Goal: Task Accomplishment & Management: Manage account settings

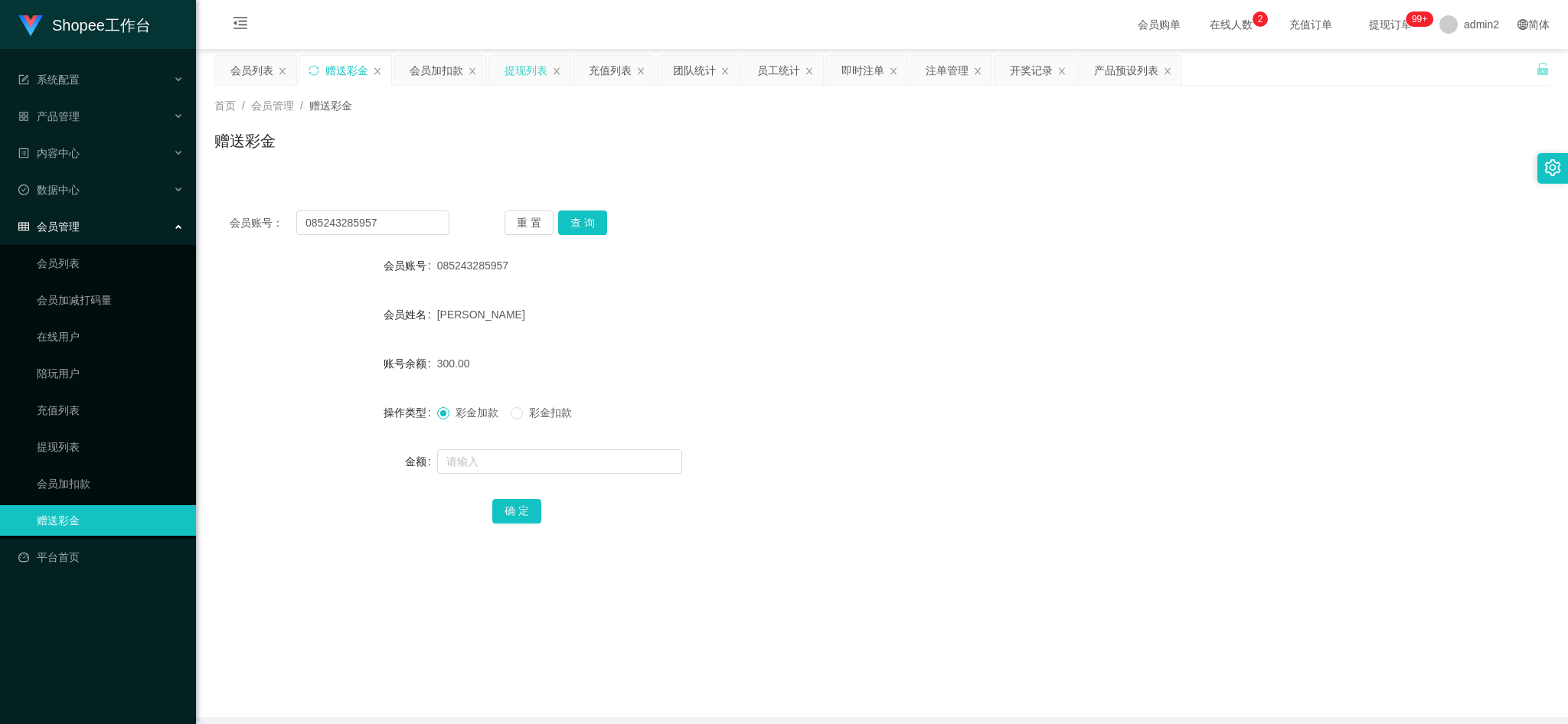
click at [533, 69] on div "提现列表" at bounding box center [526, 70] width 43 height 29
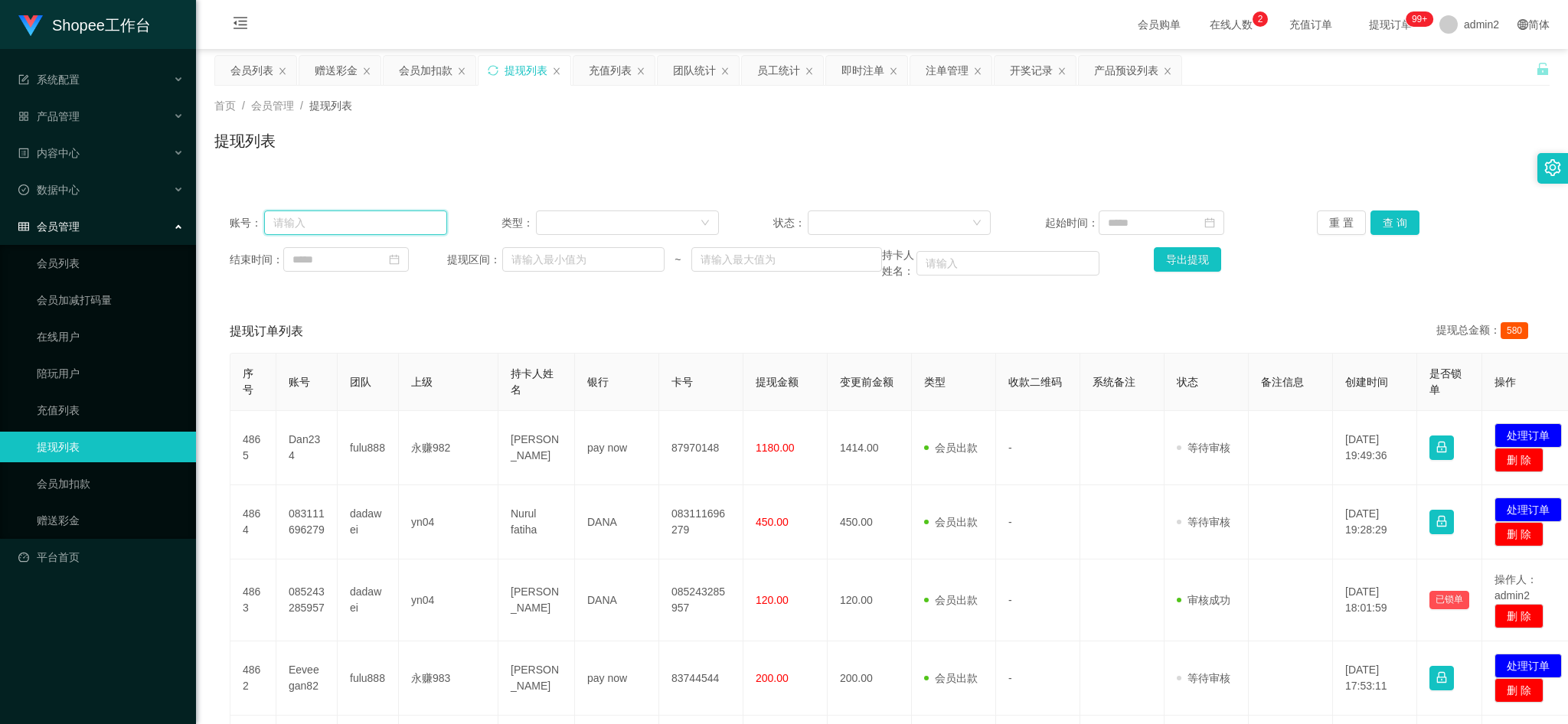
click at [396, 222] on input "text" at bounding box center [355, 222] width 183 height 25
paste input "085243285957"
type input "085243285957"
click at [1370, 227] on button "查 询" at bounding box center [1395, 222] width 49 height 25
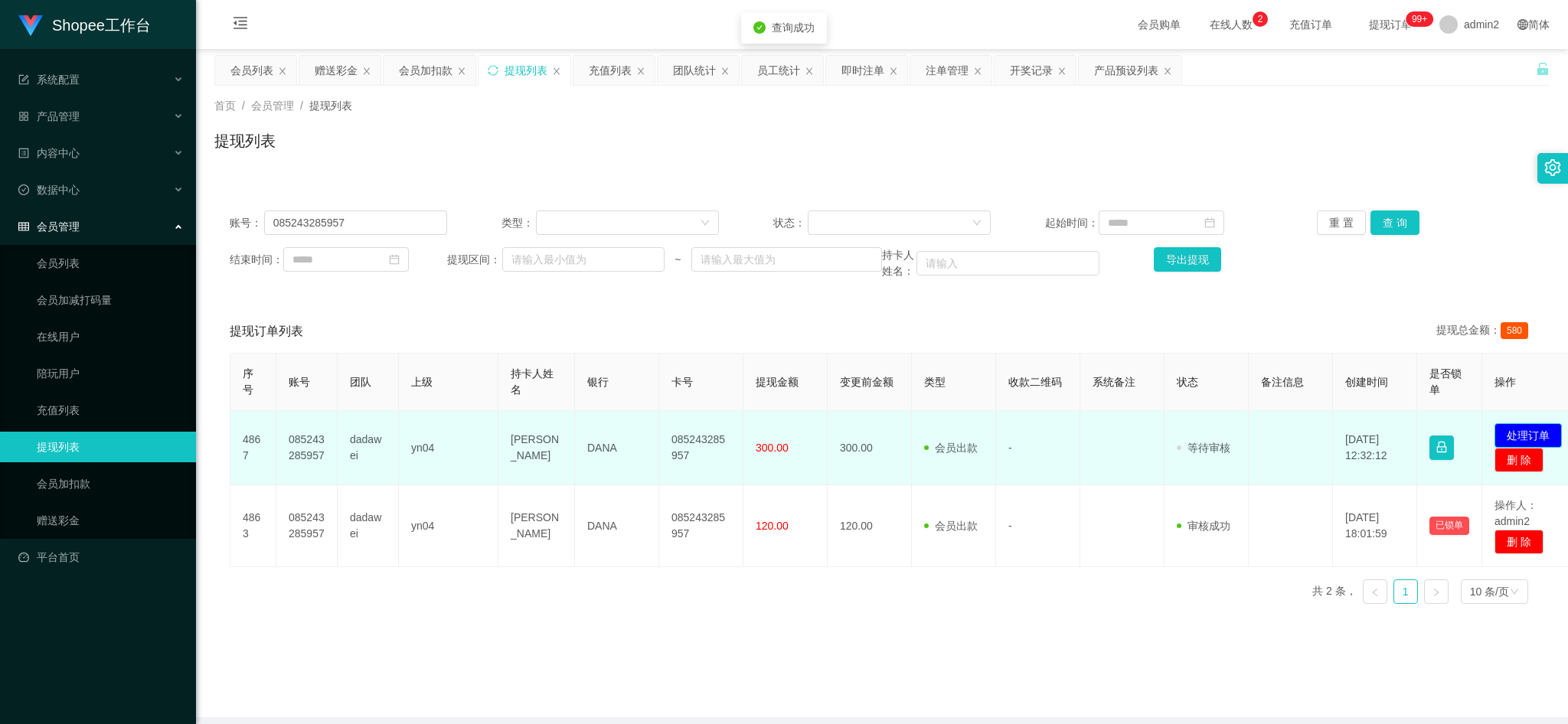
click at [1514, 431] on button "处理订单" at bounding box center [1528, 436] width 67 height 25
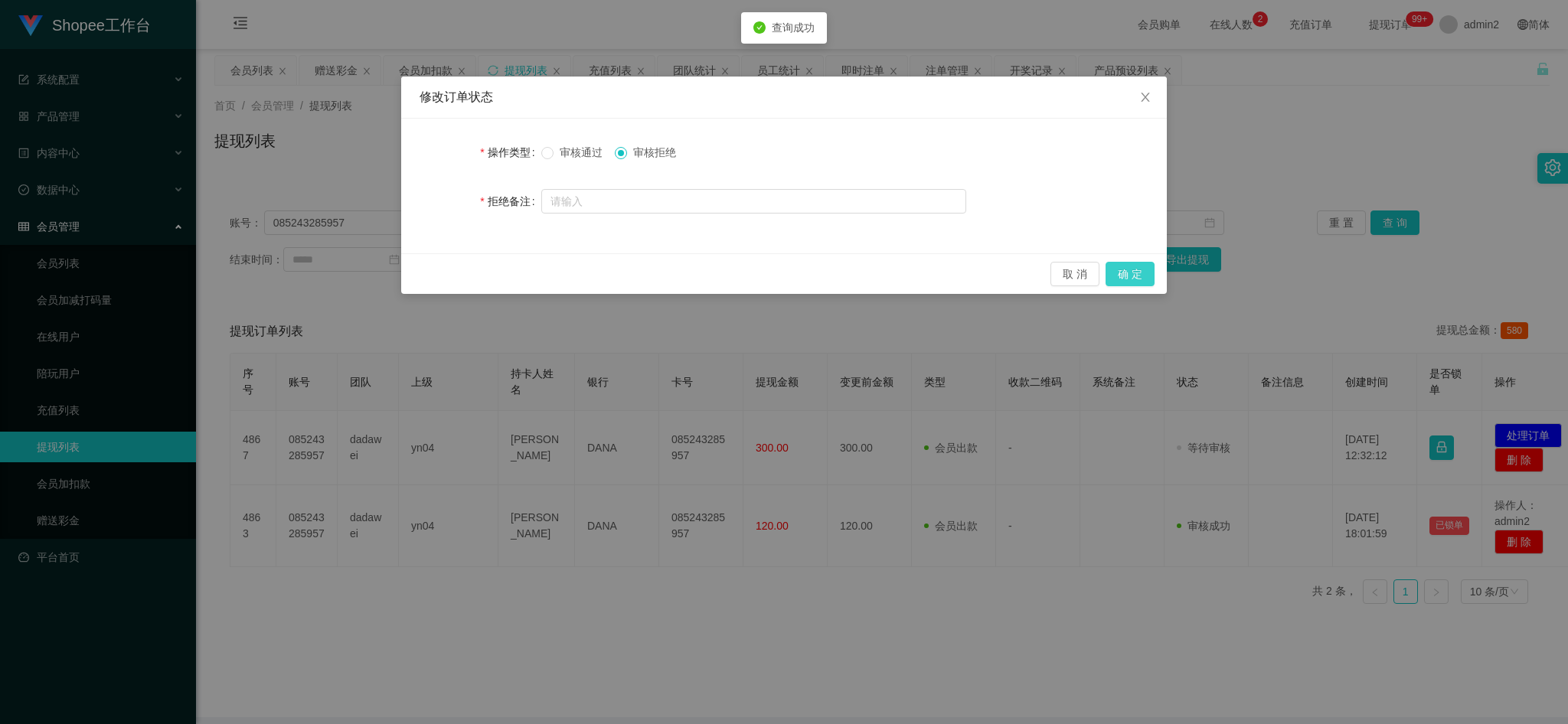
click at [1133, 276] on button "确 定" at bounding box center [1130, 275] width 49 height 25
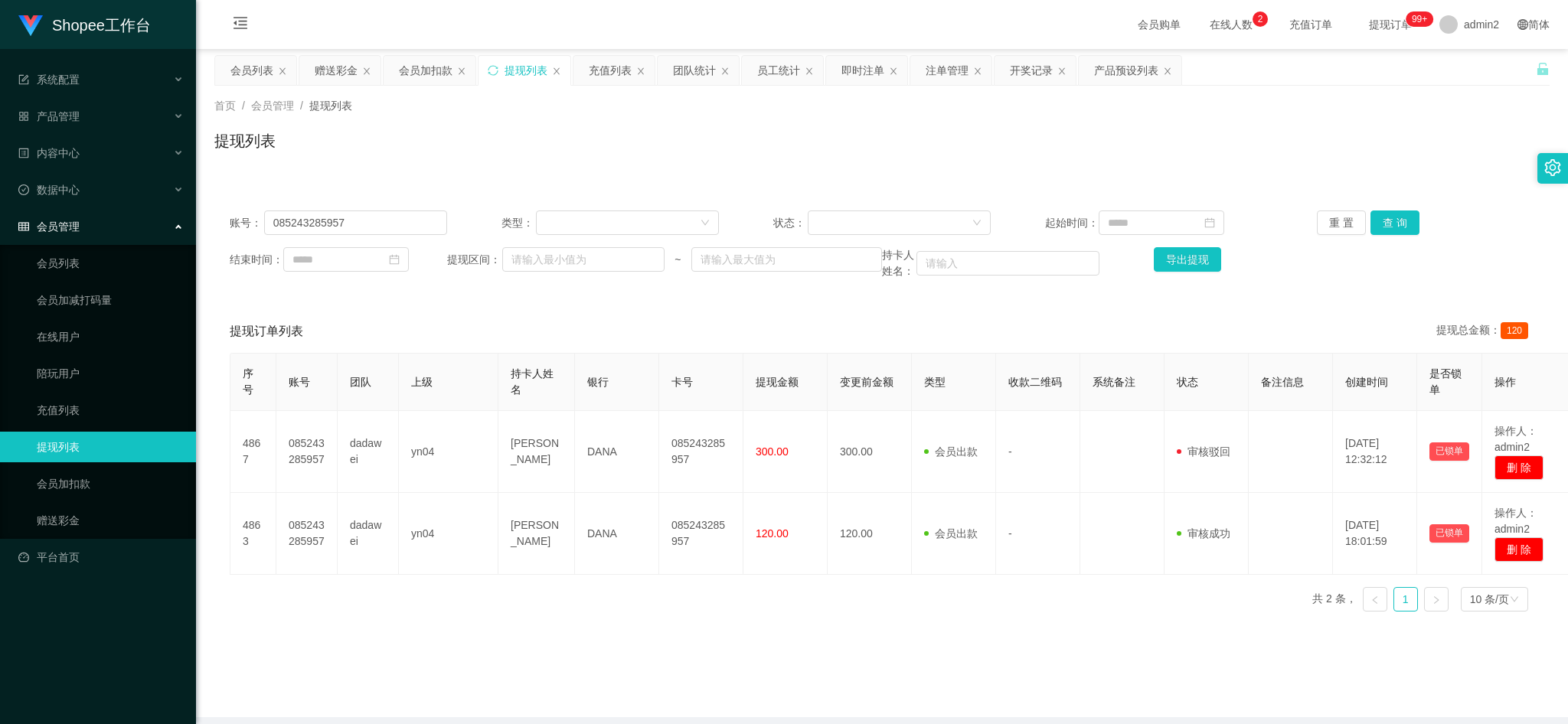
drag, startPoint x: 1247, startPoint y: 639, endPoint x: 1120, endPoint y: 578, distance: 140.9
click at [1245, 639] on main "关闭左侧 关闭右侧 关闭其它 刷新页面 会员列表 赠送彩金 会员加扣款 提现列表 充值列表 团队统计 员工统计 即时注单 注单管理 开奖记录 产品预设列表 首…" at bounding box center [882, 383] width 1372 height 668
click at [423, 217] on input "085243285957" at bounding box center [355, 222] width 183 height 25
drag, startPoint x: 423, startPoint y: 217, endPoint x: 444, endPoint y: 219, distance: 21.1
click at [423, 218] on input "085243285957" at bounding box center [355, 222] width 183 height 25
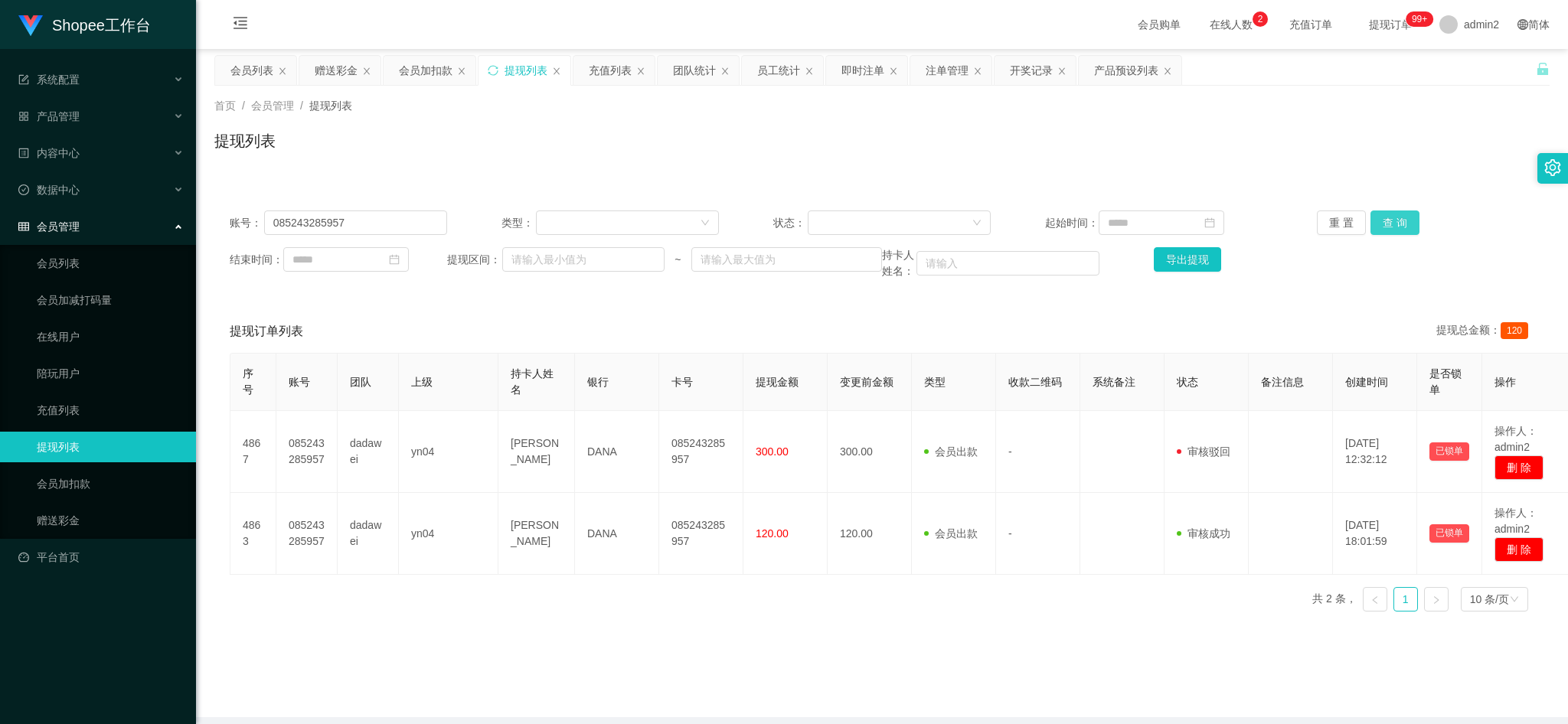
click at [1370, 217] on button "查 询" at bounding box center [1395, 222] width 49 height 25
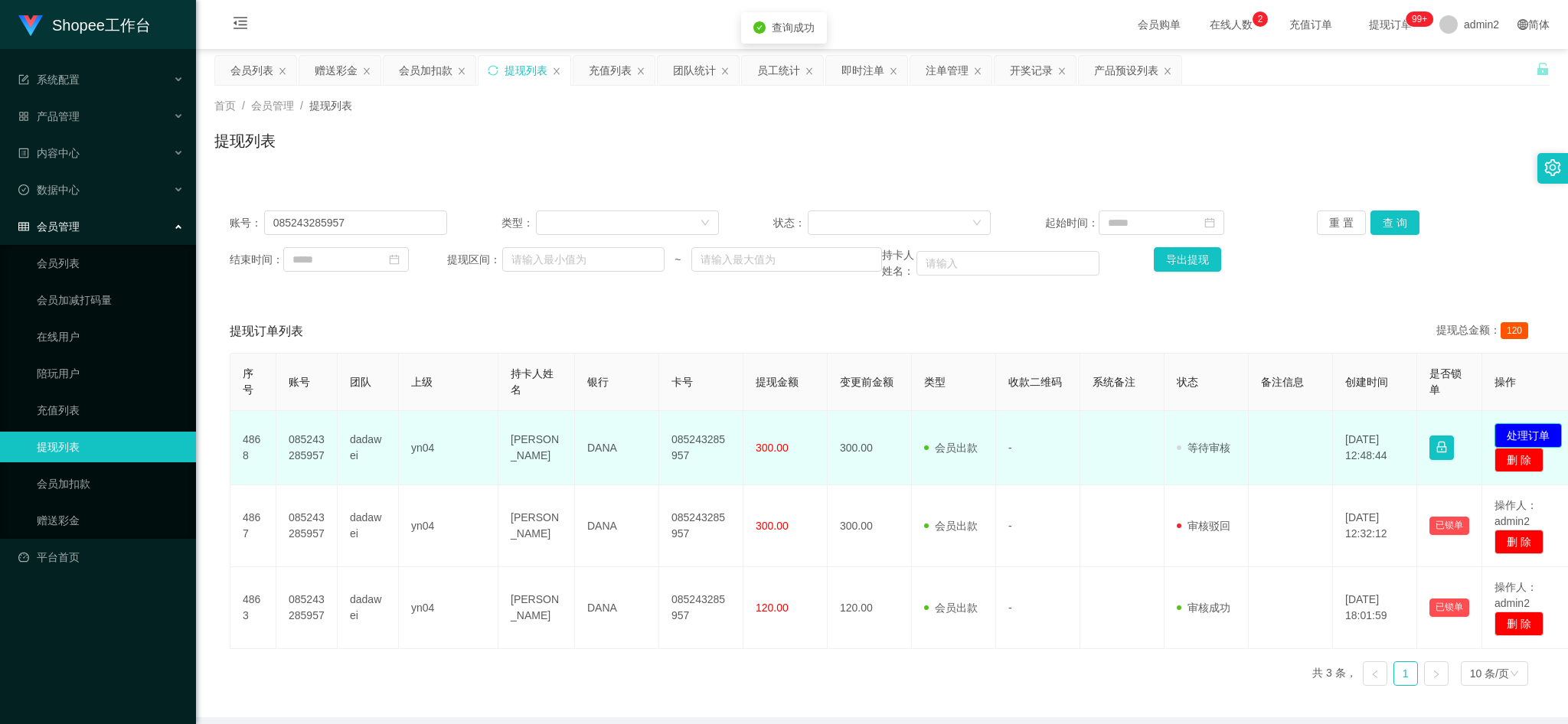
click at [1521, 431] on button "处理订单" at bounding box center [1528, 436] width 67 height 25
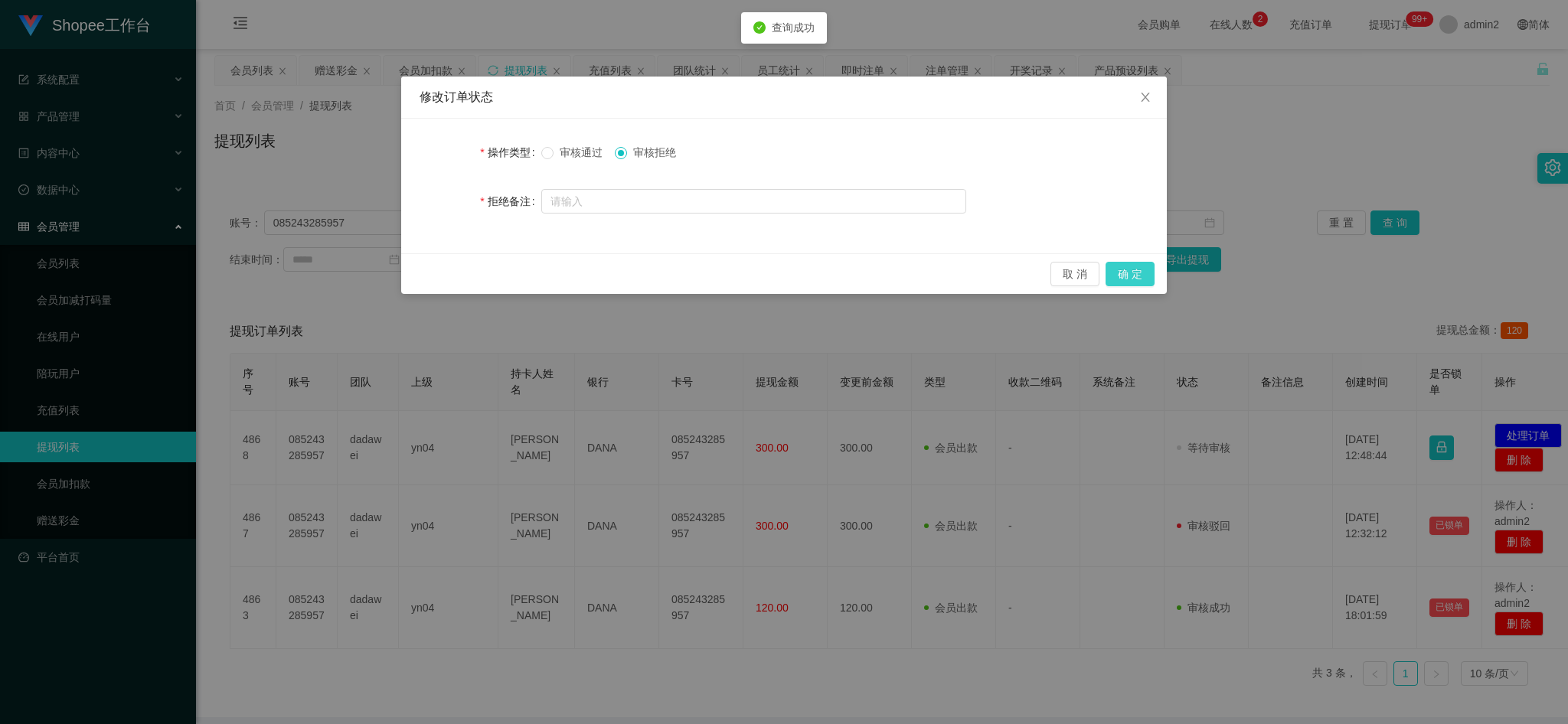
click at [1127, 280] on button "确 定" at bounding box center [1130, 275] width 49 height 25
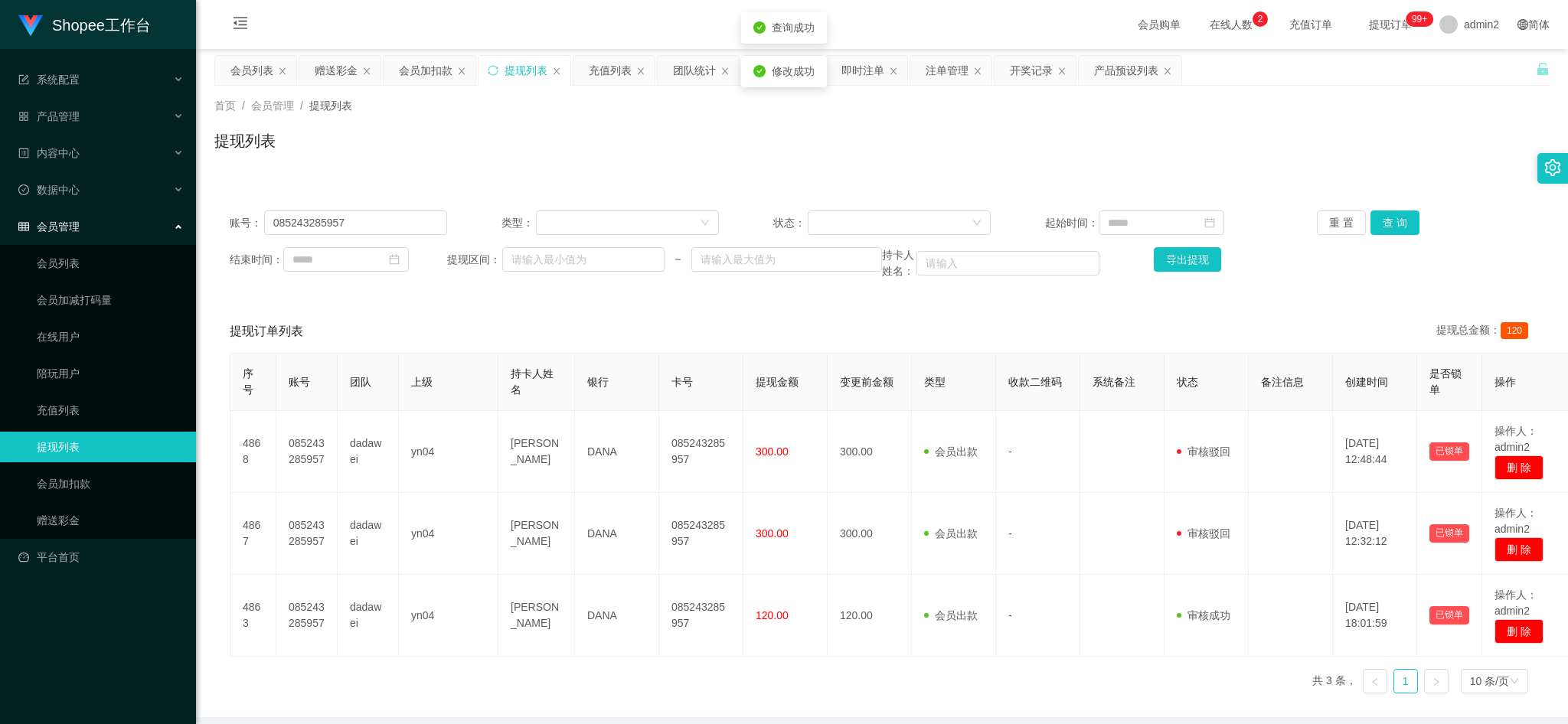
click at [247, 73] on div "会员列表" at bounding box center [252, 70] width 43 height 29
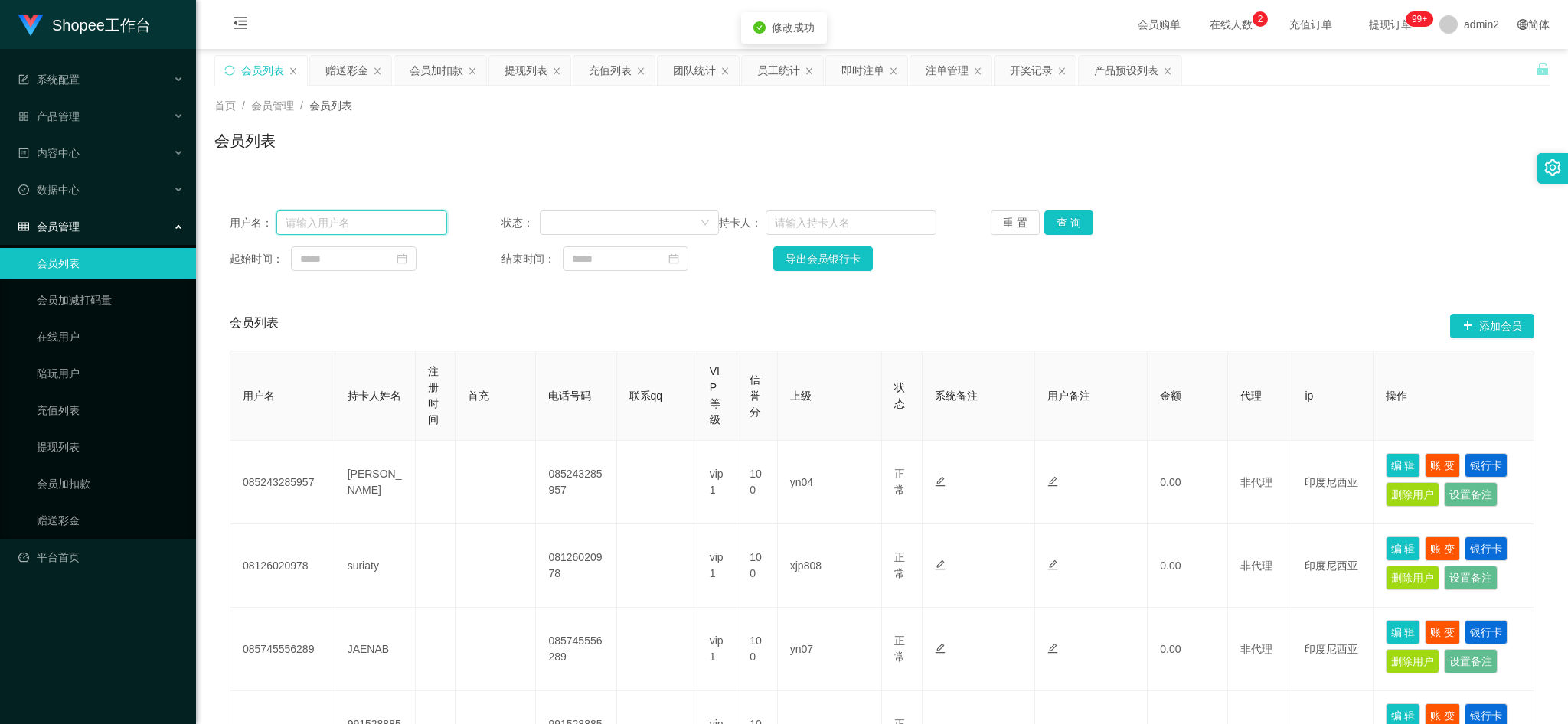
click at [384, 222] on input "text" at bounding box center [361, 222] width 170 height 25
drag, startPoint x: 384, startPoint y: 222, endPoint x: 789, endPoint y: 219, distance: 405.0
click at [388, 225] on input "text" at bounding box center [361, 222] width 170 height 25
paste input "085243285957"
type input "085243285957"
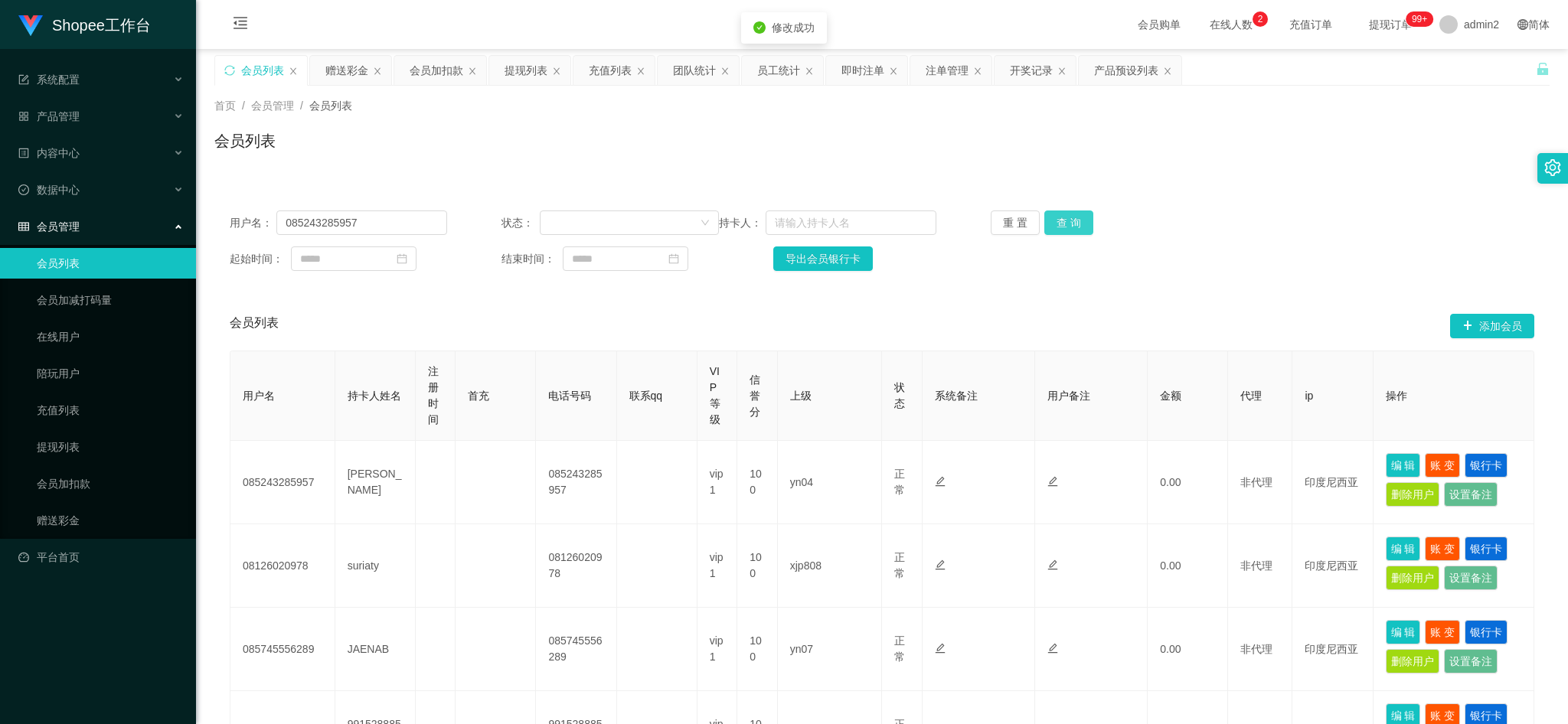
click at [1071, 225] on button "查 询" at bounding box center [1069, 222] width 49 height 25
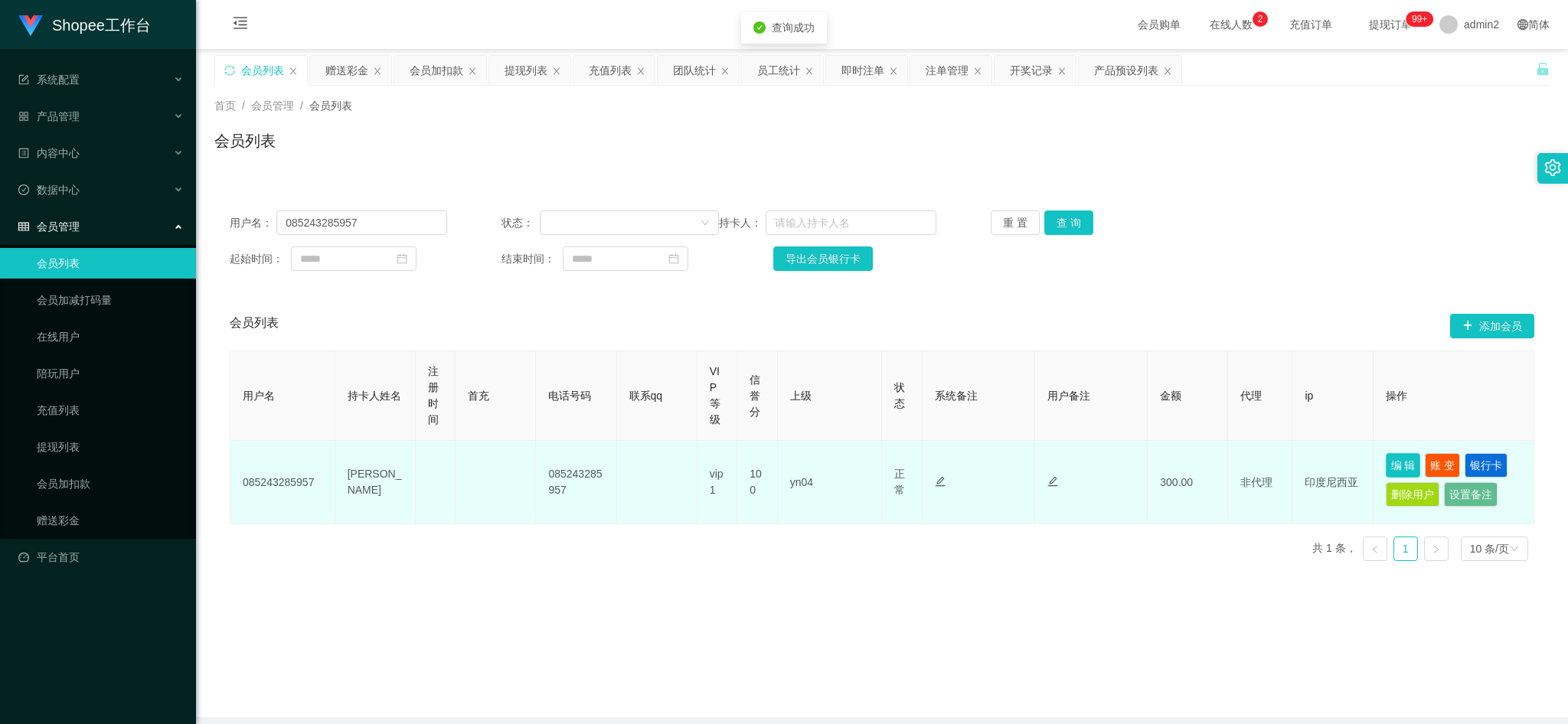
click at [1387, 462] on button "编 辑" at bounding box center [1404, 465] width 35 height 25
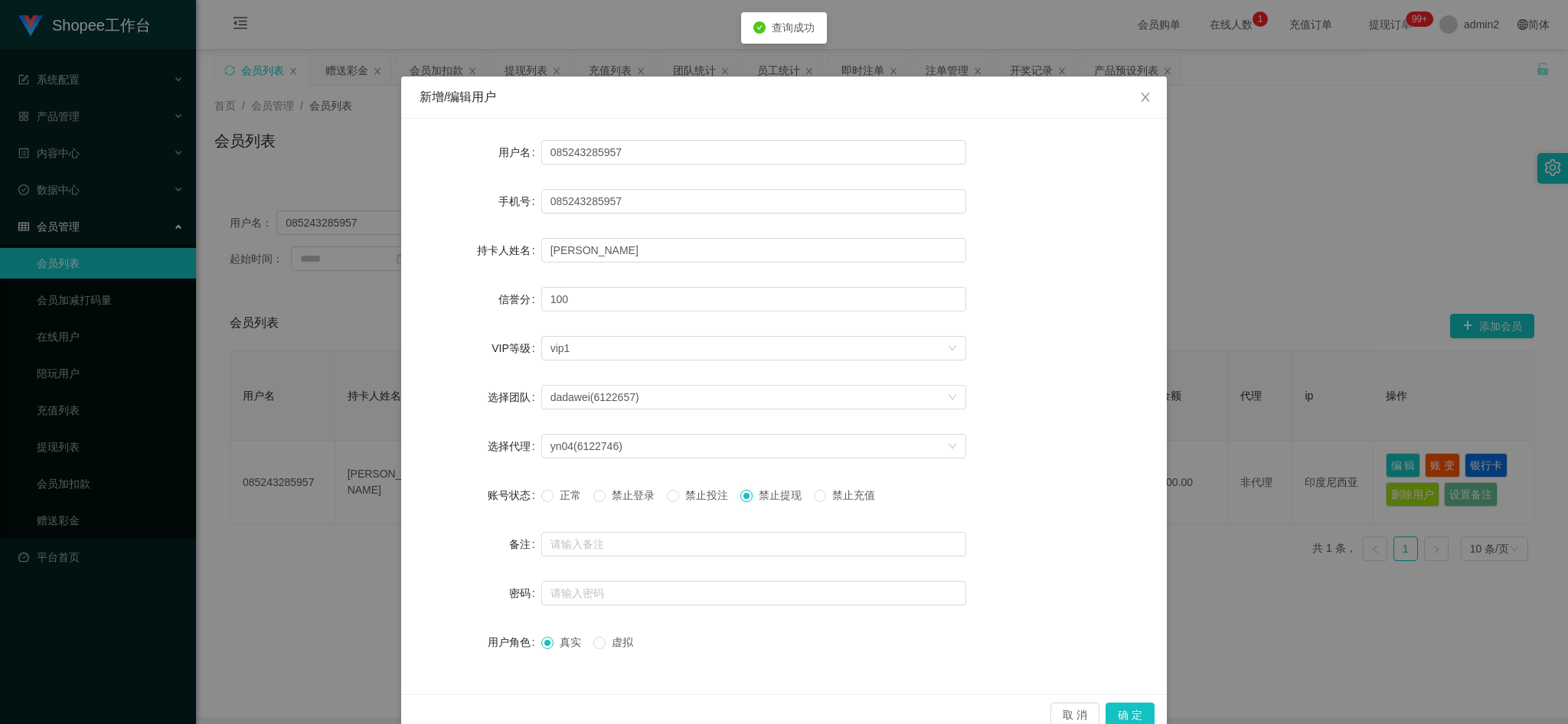
scroll to position [29, 0]
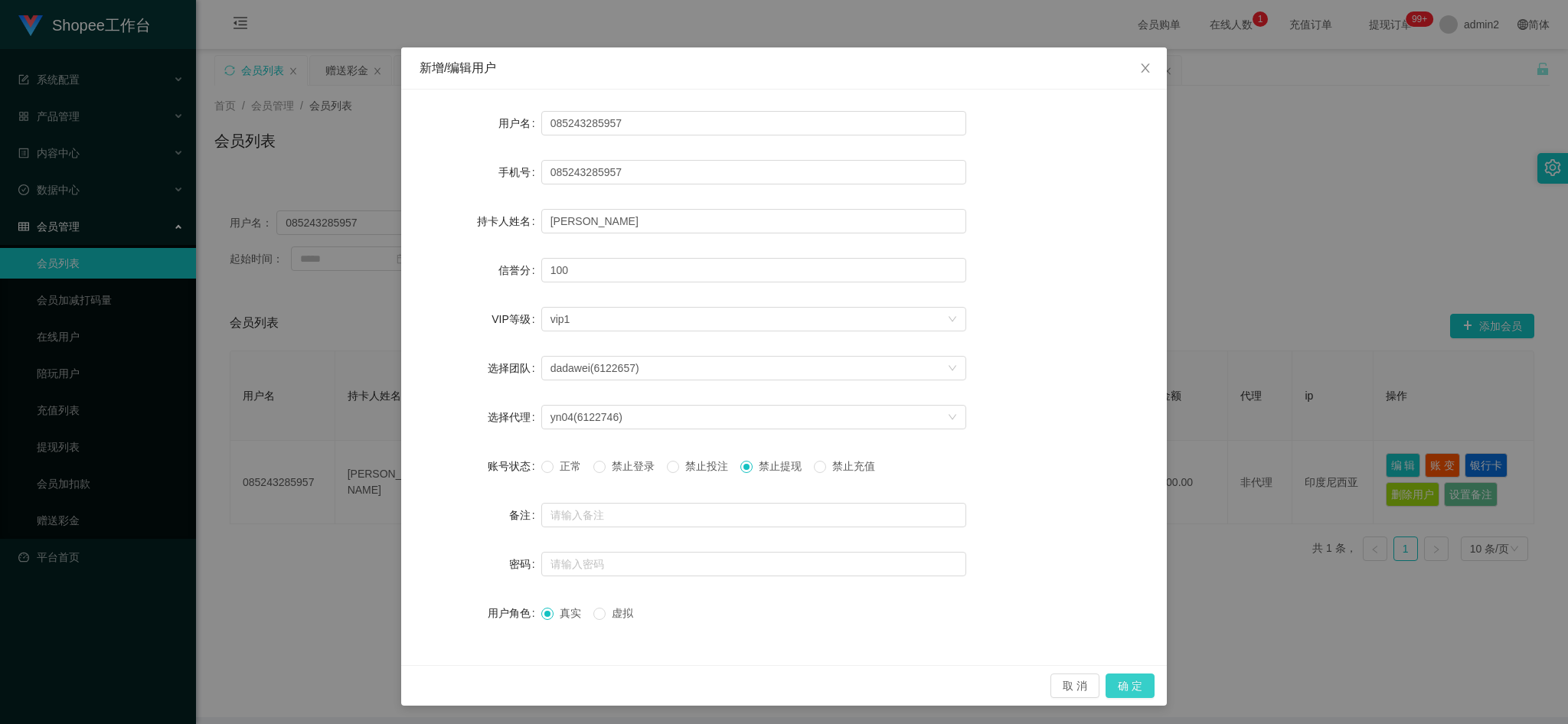
click at [1108, 689] on button "确 定" at bounding box center [1130, 686] width 49 height 25
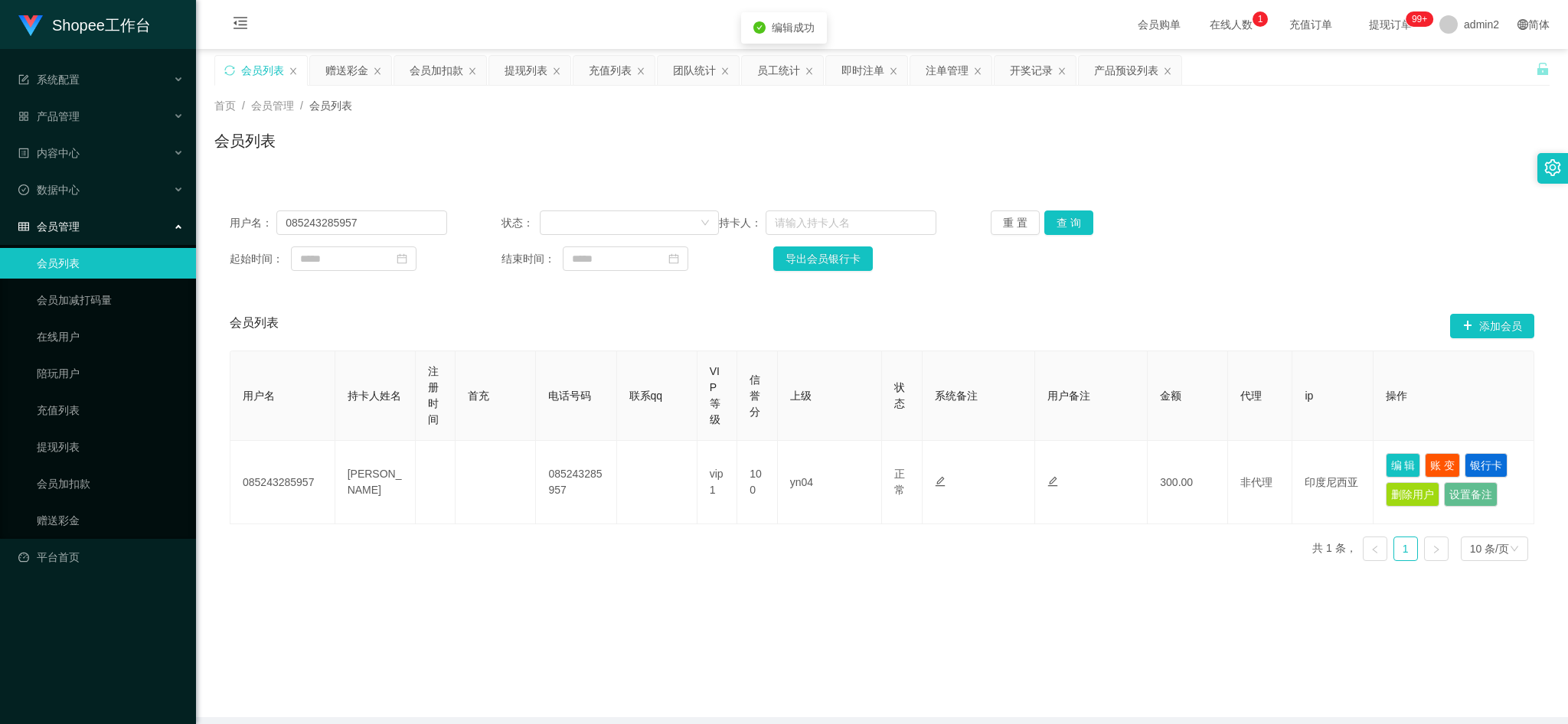
scroll to position [0, 0]
